Goal: Task Accomplishment & Management: Use online tool/utility

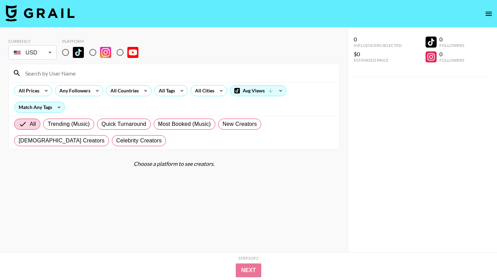
click at [65, 52] on input "radio" at bounding box center [65, 52] width 14 height 14
radio input "true"
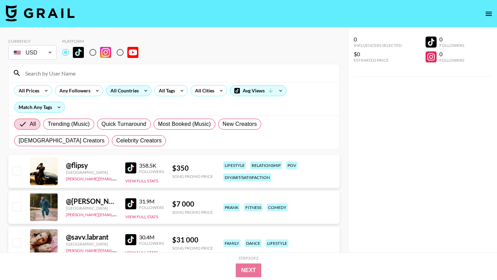
click at [130, 89] on div "All Countries" at bounding box center [123, 91] width 34 height 10
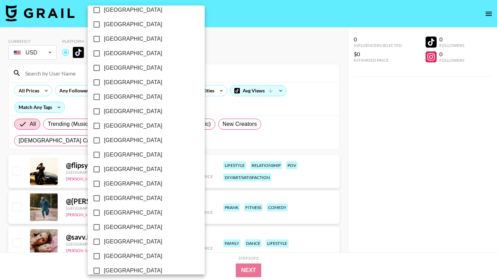
scroll to position [524, 0]
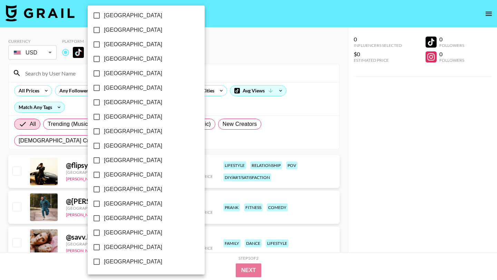
click at [100, 245] on input "[GEOGRAPHIC_DATA]" at bounding box center [96, 247] width 14 height 14
checkbox input "true"
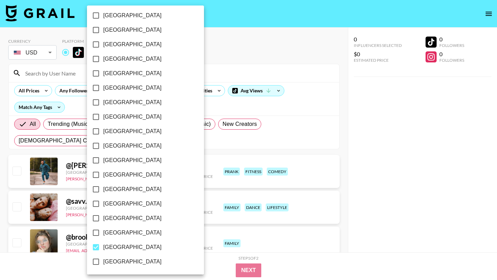
click at [269, 33] on div at bounding box center [248, 140] width 497 height 280
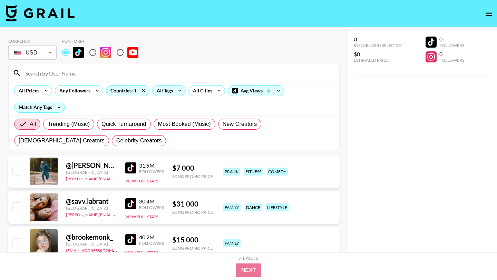
click at [179, 92] on icon at bounding box center [179, 91] width 11 height 10
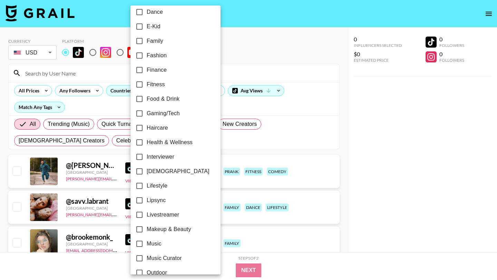
scroll to position [183, 0]
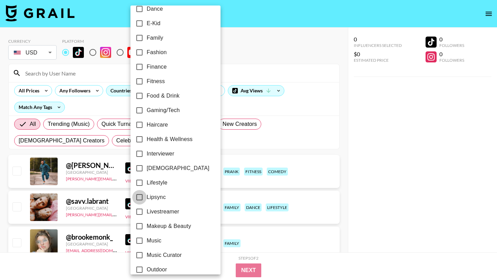
click at [142, 198] on input "Lipsync" at bounding box center [139, 197] width 14 height 14
checkbox input "true"
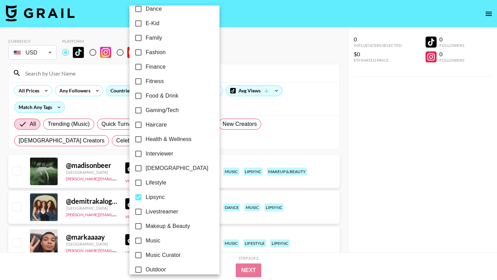
click at [278, 62] on div at bounding box center [248, 140] width 497 height 280
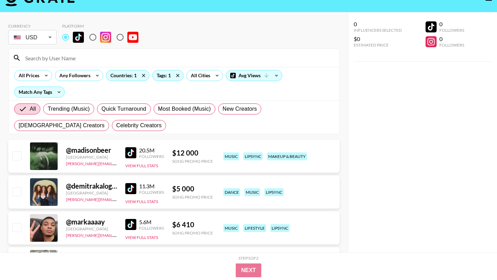
scroll to position [0, 0]
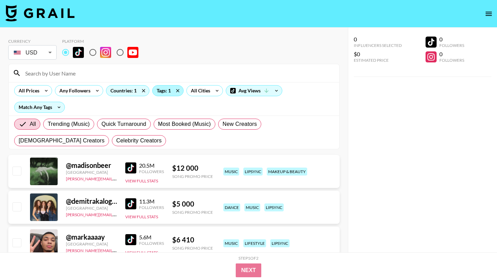
click at [167, 93] on div "Tags: 1" at bounding box center [167, 91] width 31 height 10
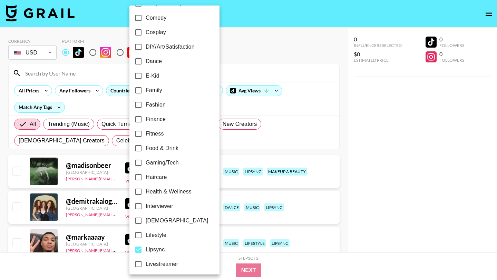
scroll to position [225, 0]
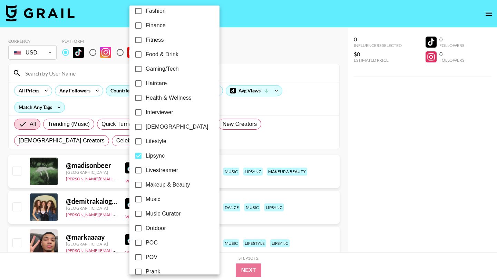
click at [137, 243] on input "POC" at bounding box center [138, 243] width 14 height 14
checkbox input "true"
click at [252, 67] on div at bounding box center [248, 140] width 497 height 280
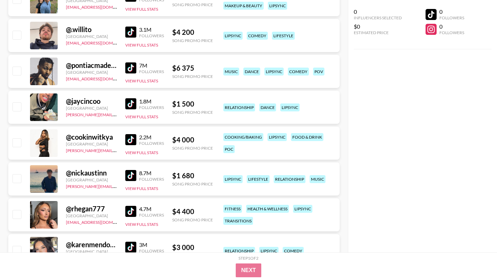
scroll to position [0, 0]
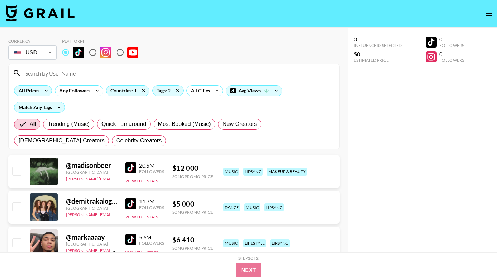
click at [46, 90] on icon at bounding box center [46, 91] width 11 height 10
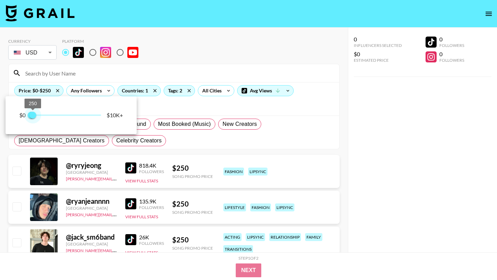
type input "750"
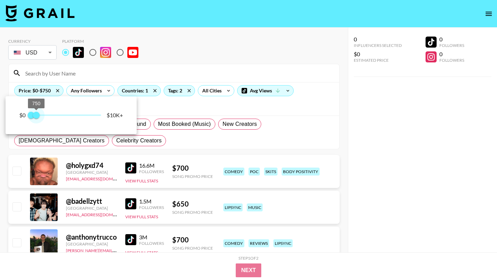
click at [37, 114] on span "750" at bounding box center [36, 115] width 7 height 7
click at [187, 55] on div at bounding box center [248, 140] width 497 height 280
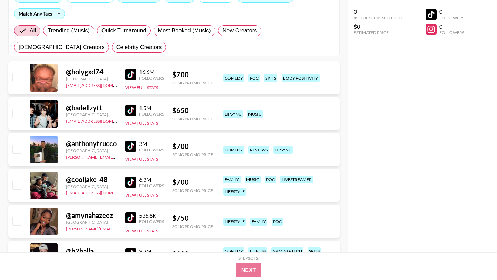
scroll to position [100, 0]
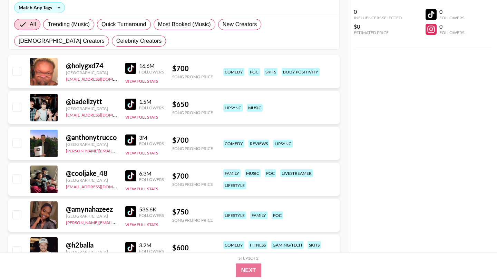
click at [411, 130] on div "0 Influencers Selected $0 Estimated Price 0 Followers 0 Followers" at bounding box center [422, 126] width 149 height 253
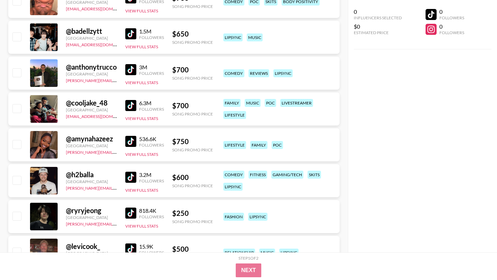
scroll to position [175, 0]
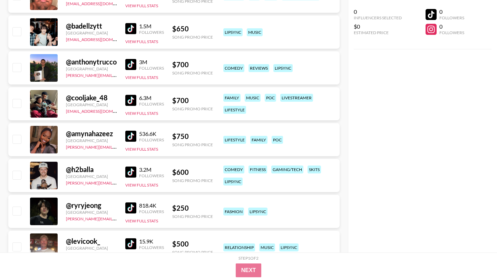
click at [132, 138] on img at bounding box center [130, 136] width 11 height 11
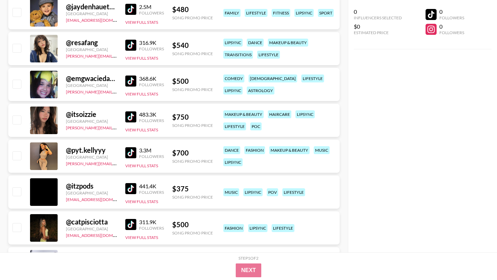
scroll to position [536, 0]
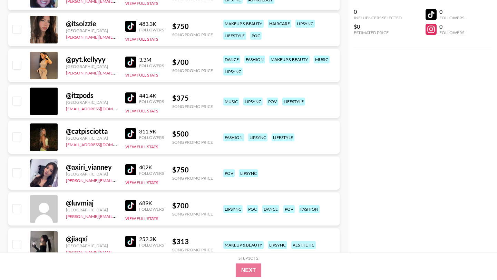
click at [130, 132] on img at bounding box center [130, 133] width 11 height 11
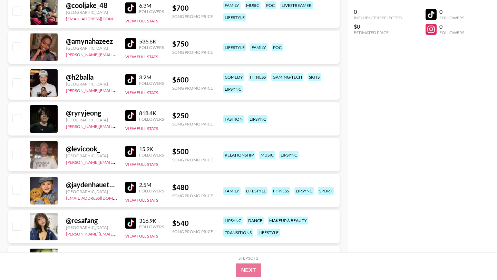
scroll to position [0, 0]
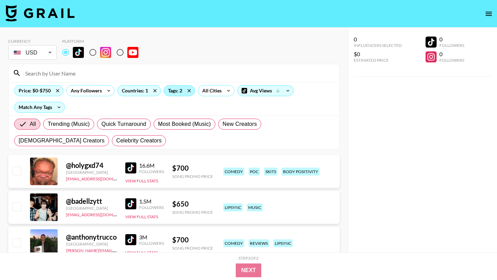
click at [176, 93] on div "Tags: 2" at bounding box center [179, 91] width 31 height 10
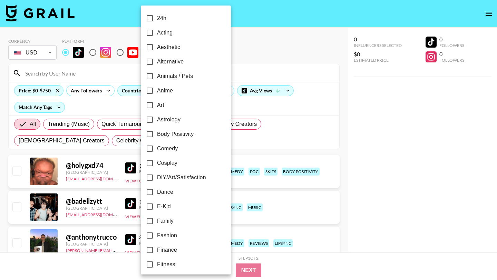
scroll to position [379, 0]
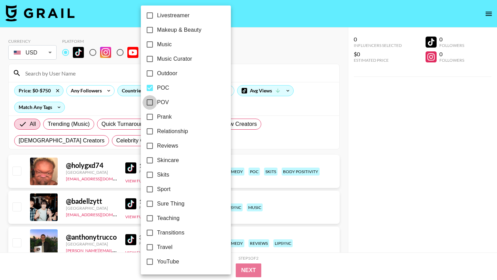
click at [151, 103] on input "POV" at bounding box center [149, 102] width 14 height 14
checkbox input "true"
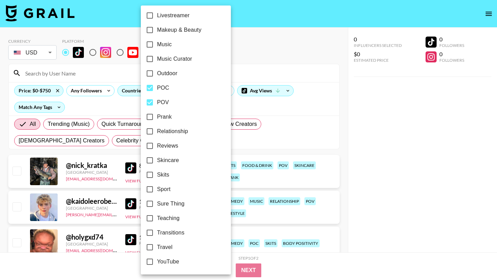
click at [152, 90] on input "POC" at bounding box center [149, 88] width 14 height 14
click at [151, 88] on input "POC" at bounding box center [149, 88] width 14 height 14
checkbox input "true"
click at [150, 105] on input "POV" at bounding box center [149, 102] width 14 height 14
checkbox input "false"
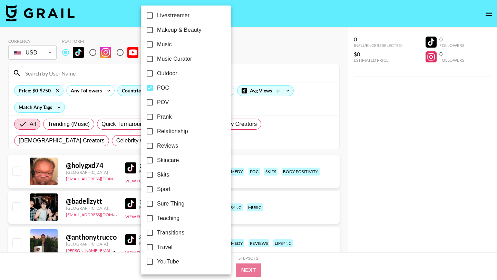
click at [263, 42] on div at bounding box center [248, 140] width 497 height 280
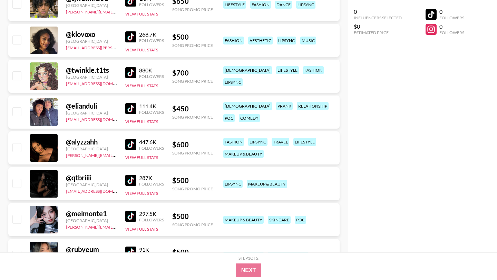
scroll to position [1099, 0]
click at [133, 39] on img at bounding box center [130, 37] width 11 height 11
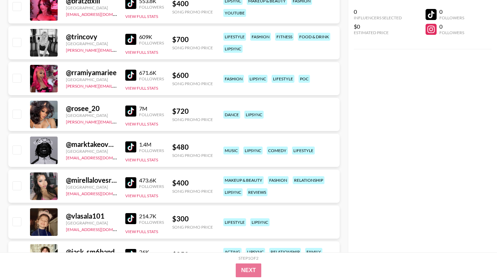
scroll to position [1600, 0]
click at [130, 108] on img at bounding box center [130, 110] width 11 height 11
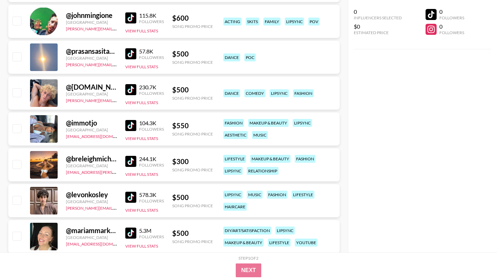
scroll to position [2241, 0]
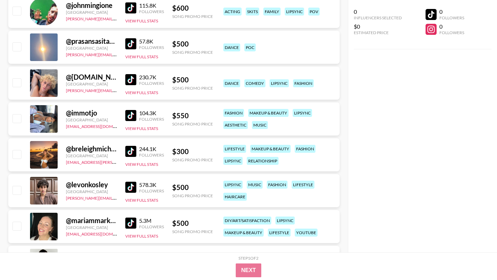
click at [131, 113] on img at bounding box center [130, 115] width 11 height 11
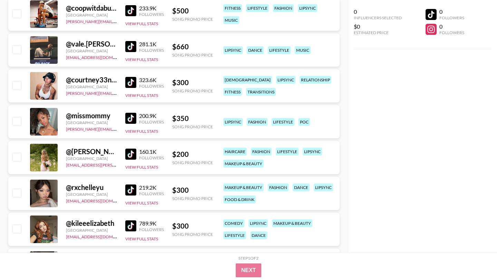
scroll to position [2803, 0]
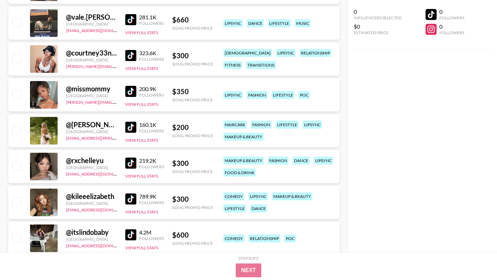
click at [130, 91] on img at bounding box center [130, 91] width 11 height 11
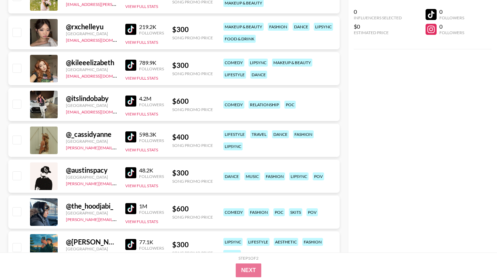
click at [129, 62] on img at bounding box center [130, 65] width 11 height 11
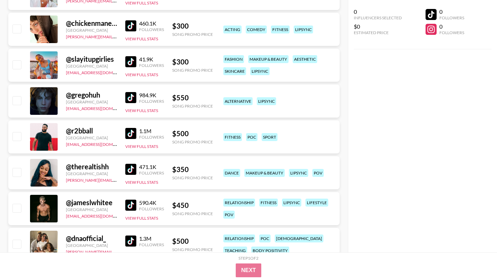
scroll to position [3631, 0]
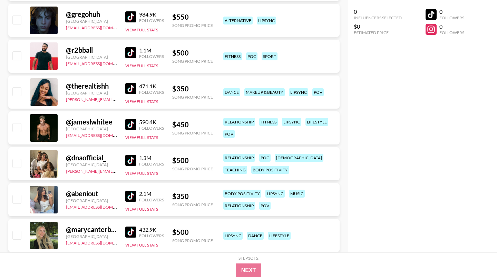
click at [132, 87] on img at bounding box center [130, 88] width 11 height 11
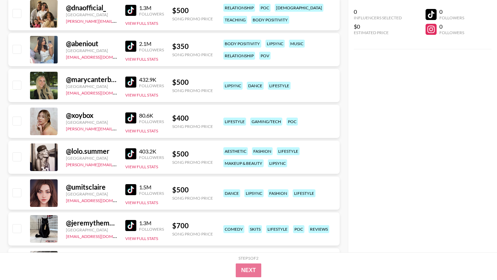
scroll to position [3779, 0]
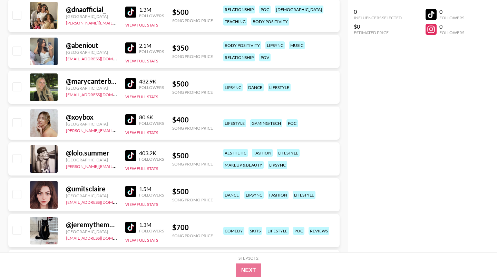
click at [130, 46] on img at bounding box center [130, 47] width 11 height 11
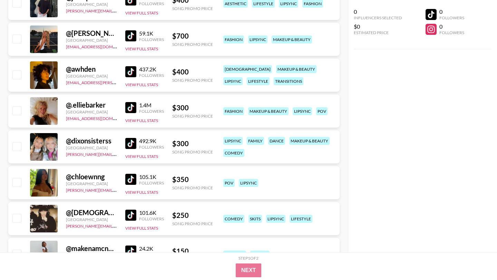
scroll to position [4617, 0]
click at [131, 70] on img at bounding box center [130, 71] width 11 height 11
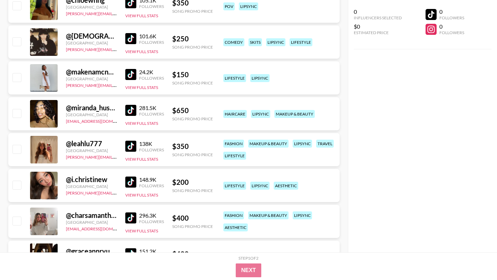
scroll to position [4848, 0]
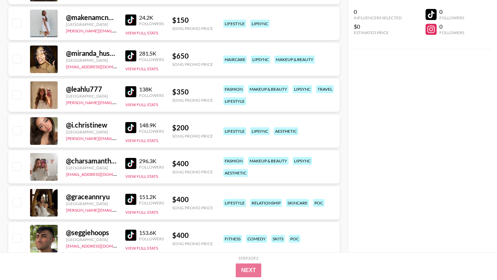
click at [132, 56] on img at bounding box center [130, 55] width 11 height 11
